Goal: Task Accomplishment & Management: Manage account settings

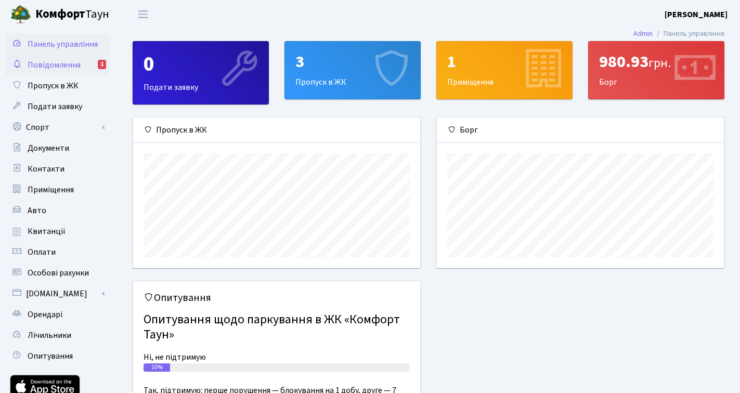
click at [62, 66] on span "Повідомлення" at bounding box center [54, 64] width 53 height 11
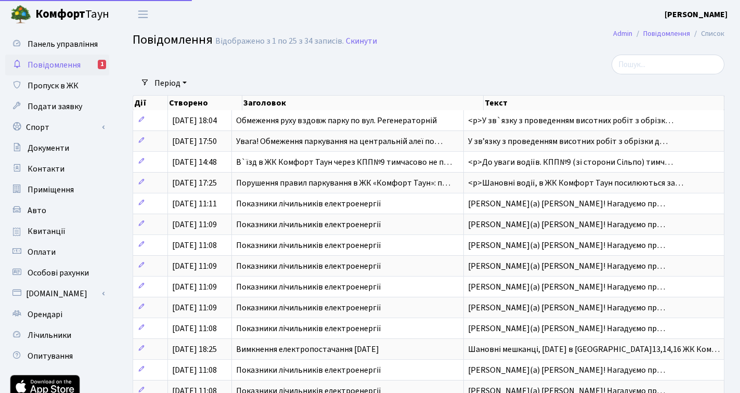
select select "25"
click at [76, 64] on span "Повідомлення" at bounding box center [54, 64] width 53 height 11
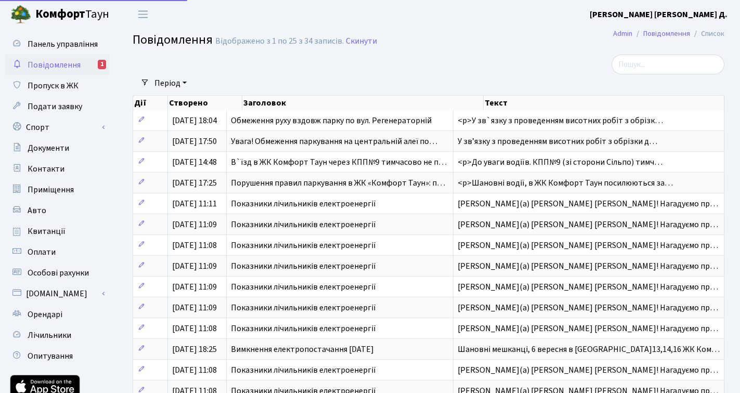
select select "25"
